Goal: Information Seeking & Learning: Find specific fact

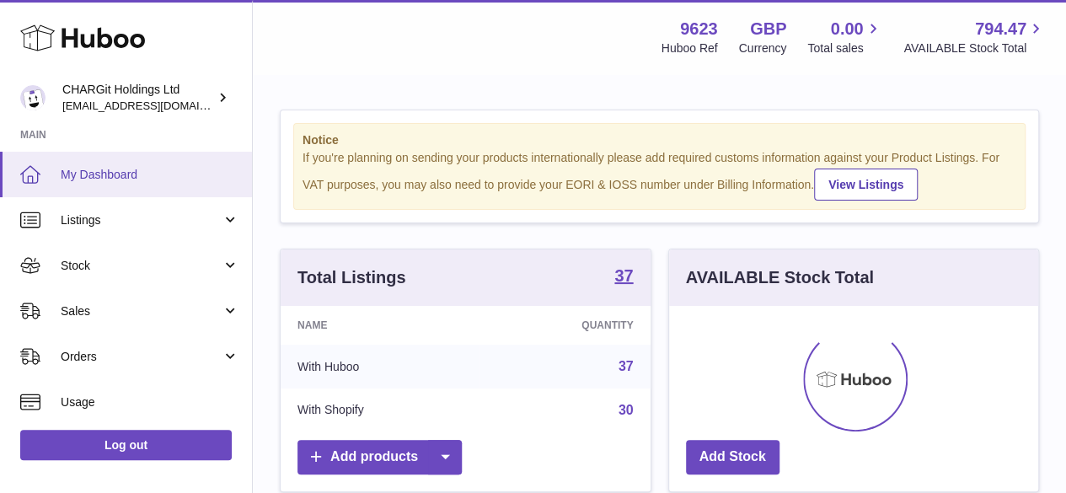
scroll to position [263, 369]
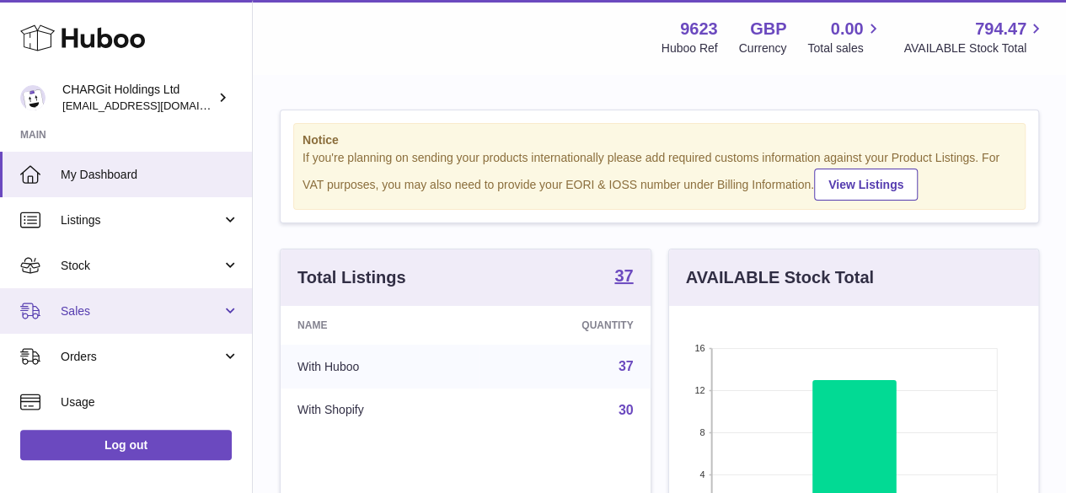
click at [85, 313] on span "Sales" at bounding box center [141, 311] width 161 height 16
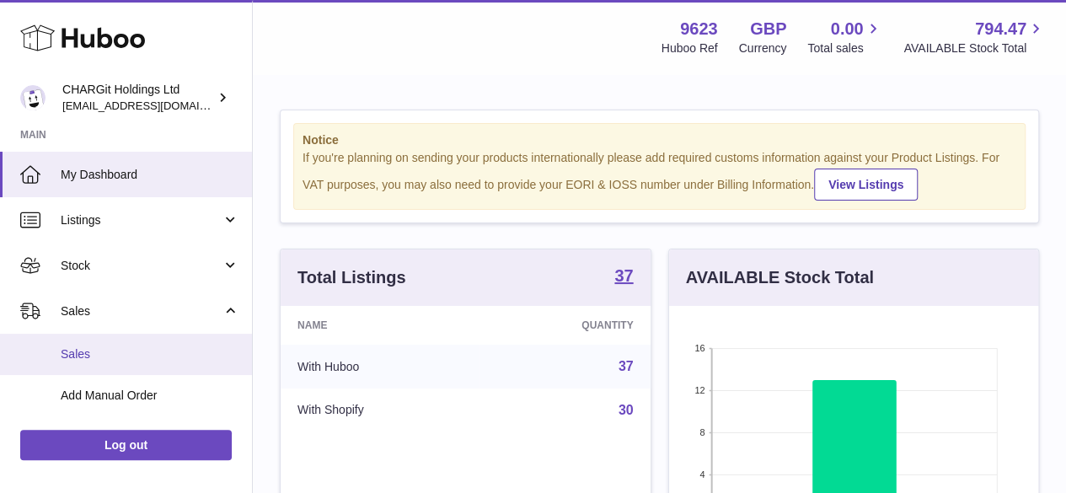
click at [78, 357] on span "Sales" at bounding box center [150, 354] width 179 height 16
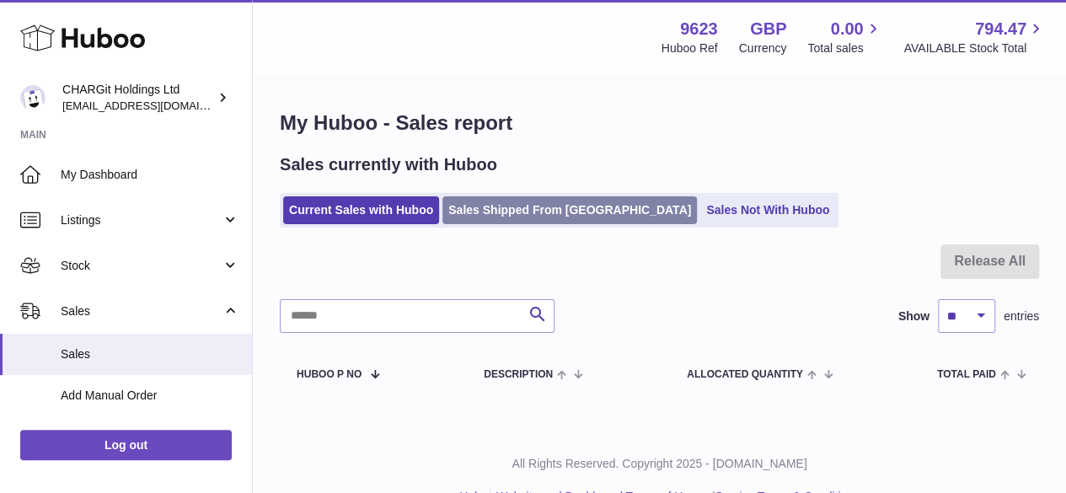
click at [540, 207] on link "Sales Shipped From [GEOGRAPHIC_DATA]" at bounding box center [569, 210] width 254 height 28
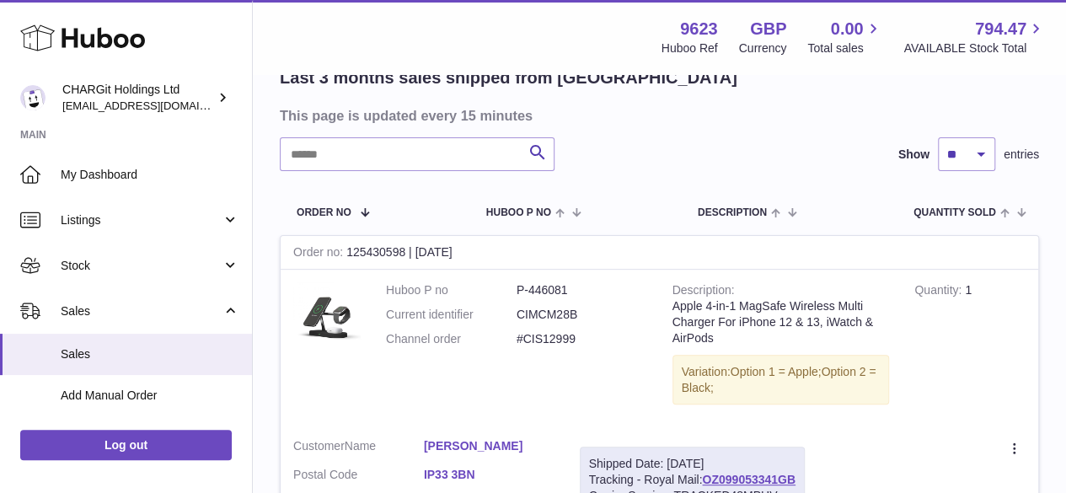
scroll to position [253, 0]
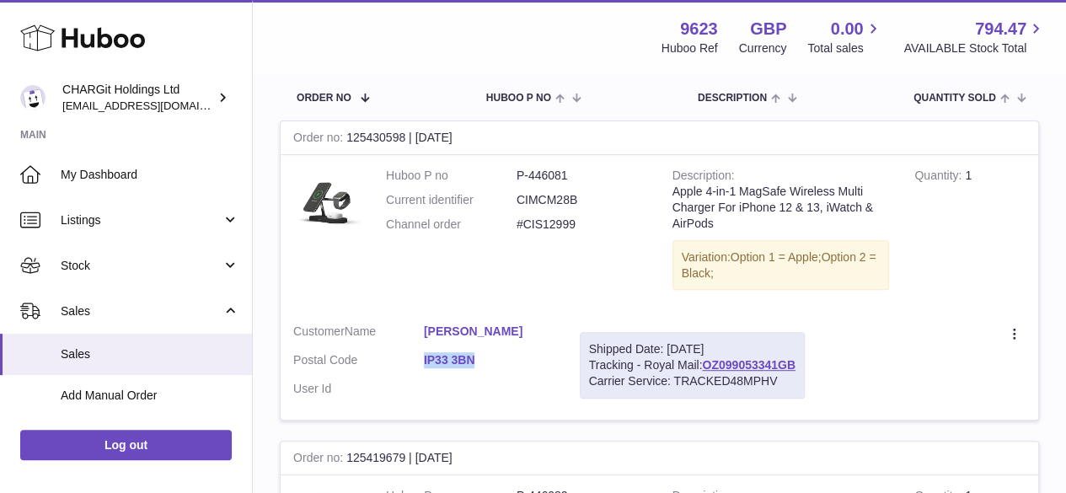
drag, startPoint x: 415, startPoint y: 351, endPoint x: 506, endPoint y: 361, distance: 91.6
click at [506, 361] on dl "Customer Name [PERSON_NAME] Postal Code IP33 3BN User Id" at bounding box center [423, 365] width 261 height 82
copy dl "IP33 3BN"
drag, startPoint x: 416, startPoint y: 320, endPoint x: 531, endPoint y: 329, distance: 114.9
click at [531, 329] on td "Customer Name Jason Poulton Postal Code IP33 3BN User Id" at bounding box center [424, 365] width 286 height 109
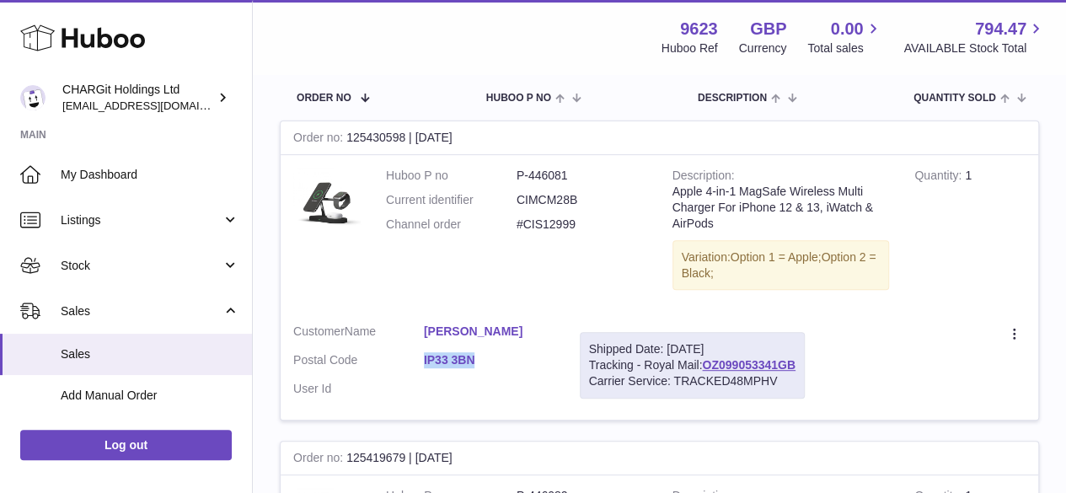
copy dl "Jason Poulton"
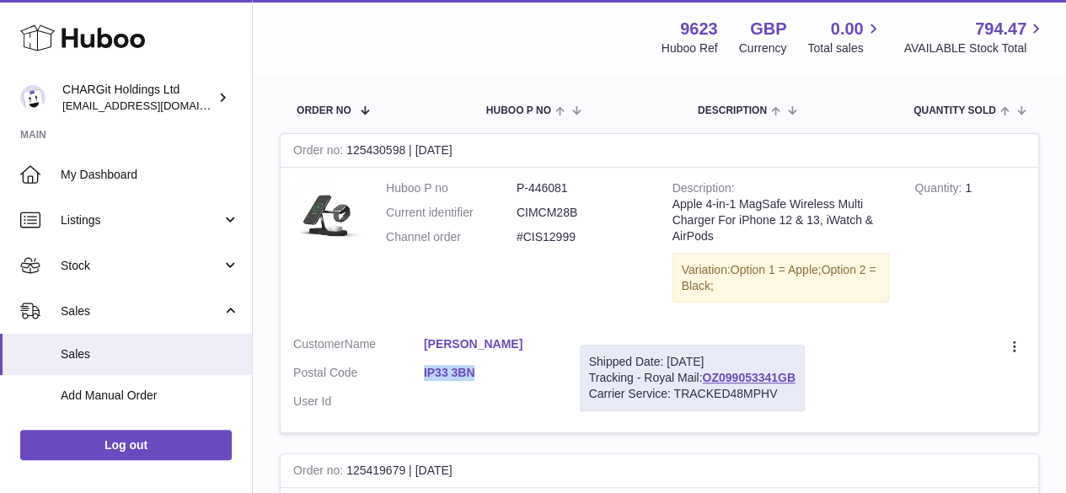
scroll to position [337, 0]
